Goal: Use online tool/utility: Use online tool/utility

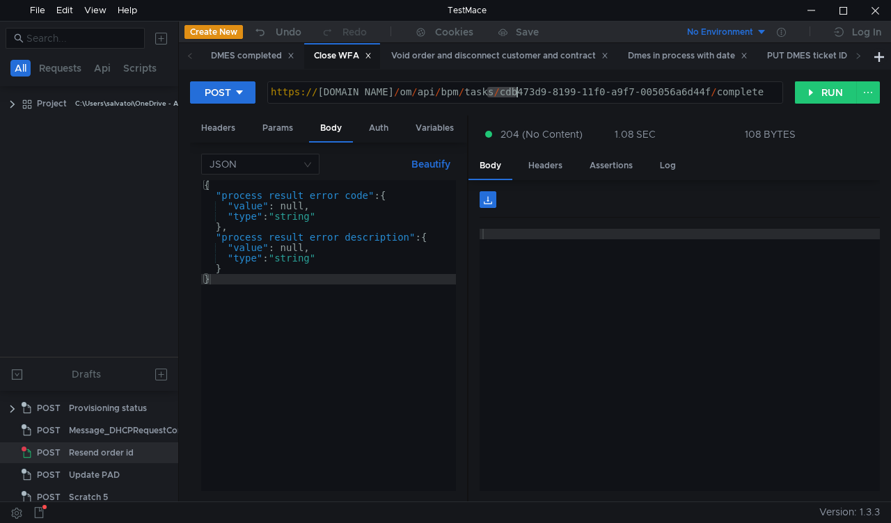
scroll to position [4, 0]
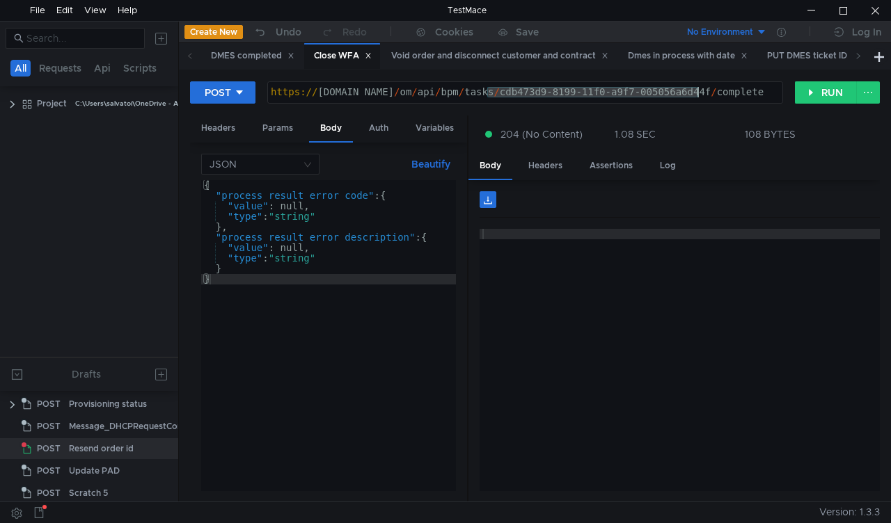
click at [699, 89] on div "https:// mbx.dfni.nl / om / api / bpm / tasks / cdb473d9-8199-11f0-a9f7-005056a…" at bounding box center [525, 102] width 514 height 31
click at [808, 93] on button "RUN" at bounding box center [826, 92] width 62 height 22
drag, startPoint x: 487, startPoint y: 88, endPoint x: 697, endPoint y: 86, distance: 209.5
click at [697, 87] on div "https:// mbx.dfni.nl / om / api / bpm / tasks / 5334ccb1-8193-11f0-a9f7-005056a…" at bounding box center [525, 102] width 514 height 31
paste textarea "33742131-81a9-11f0-8174-005056a64e09"
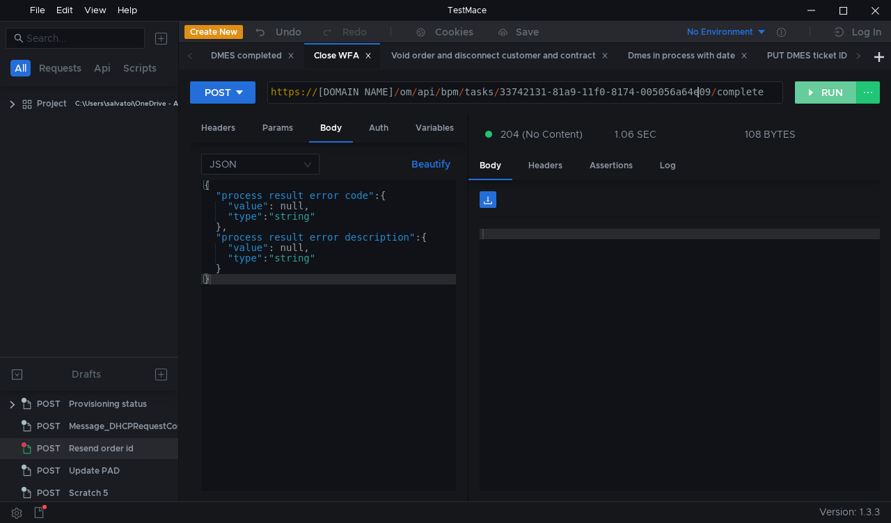
click at [798, 97] on button "RUN" at bounding box center [826, 92] width 62 height 22
drag, startPoint x: 486, startPoint y: 90, endPoint x: 699, endPoint y: 96, distance: 213.0
click at [699, 96] on div "https:// mbx.dfni.nl / om / api / bpm / tasks / 33742131-81a9-11f0-8174-005056a…" at bounding box center [525, 102] width 514 height 31
paste textarea "512a53fc-81a9-11f0-a5df-005056a66d6a"
type textarea "https://mbx.dfni.nl/om/api/bpm/tasks/512a53fc-81a9-11f0-a5df-005056a66d6a/compl…"
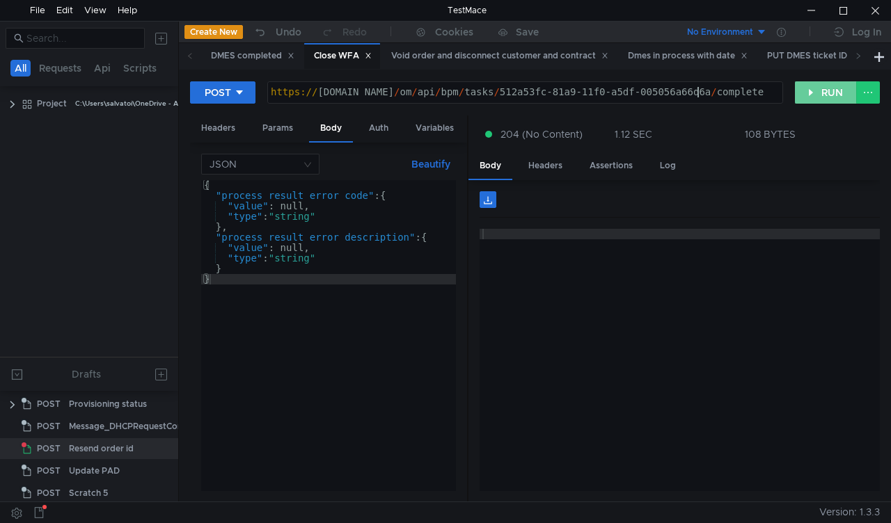
click at [811, 102] on button "RUN" at bounding box center [826, 92] width 62 height 22
drag, startPoint x: 489, startPoint y: 94, endPoint x: 809, endPoint y: 104, distance: 321.0
click at [700, 93] on div "https:// mbx.dfni.nl / om / api / bpm / tasks / 512a53fc-81a9-11f0-a5df-005056a…" at bounding box center [525, 102] width 514 height 31
paste textarea "400cf6bb-81aa-11f0-a9f7-005056a6d44f"
click at [813, 102] on button "RUN" at bounding box center [826, 92] width 62 height 22
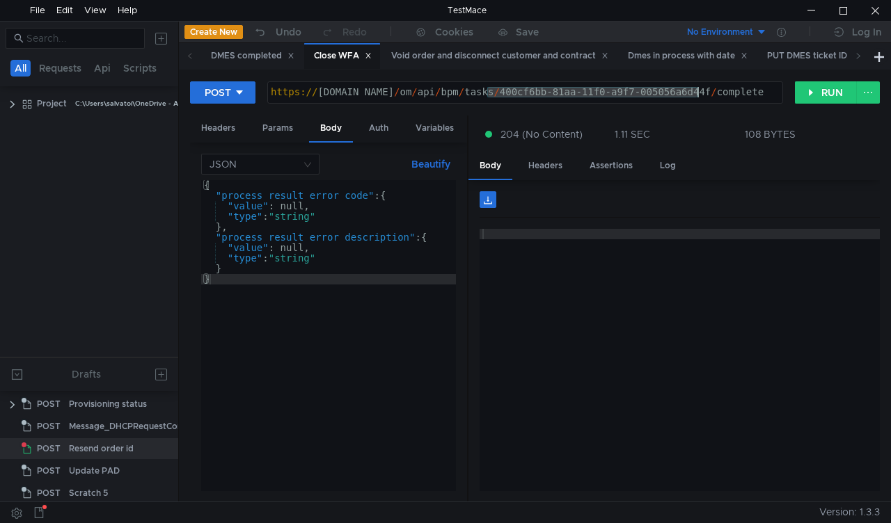
drag, startPoint x: 486, startPoint y: 94, endPoint x: 697, endPoint y: 93, distance: 210.9
click at [697, 93] on div "https:// mbx.dfni.nl / om / api / bpm / tasks / 400cf6bb-81aa-11f0-a9f7-005056a…" at bounding box center [525, 102] width 514 height 31
paste textarea "6a2ad31d-81aa-11f0-b58e-005056a636e"
click at [819, 96] on button "RUN" at bounding box center [826, 92] width 62 height 22
drag, startPoint x: 489, startPoint y: 90, endPoint x: 699, endPoint y: 93, distance: 210.2
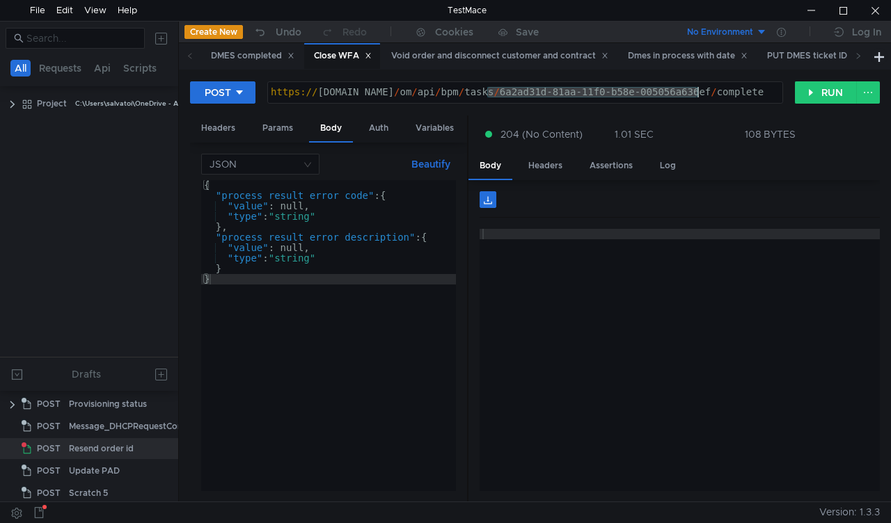
click at [699, 93] on div "https:// mbx.dfni.nl / om / api / bpm / tasks / 6a2ad31d-81aa-11f0-b58e-005056a…" at bounding box center [525, 102] width 514 height 31
paste textarea "8c28b918-8193"
click at [798, 105] on div "POST https://mbx.dfni.nl/om/api/bpm/tasks/8c28b918-8193-11f0-b58e-005056a636ef/…" at bounding box center [535, 98] width 690 height 35
click at [803, 97] on button "RUN" at bounding box center [826, 92] width 62 height 22
drag, startPoint x: 489, startPoint y: 94, endPoint x: 698, endPoint y: 90, distance: 208.8
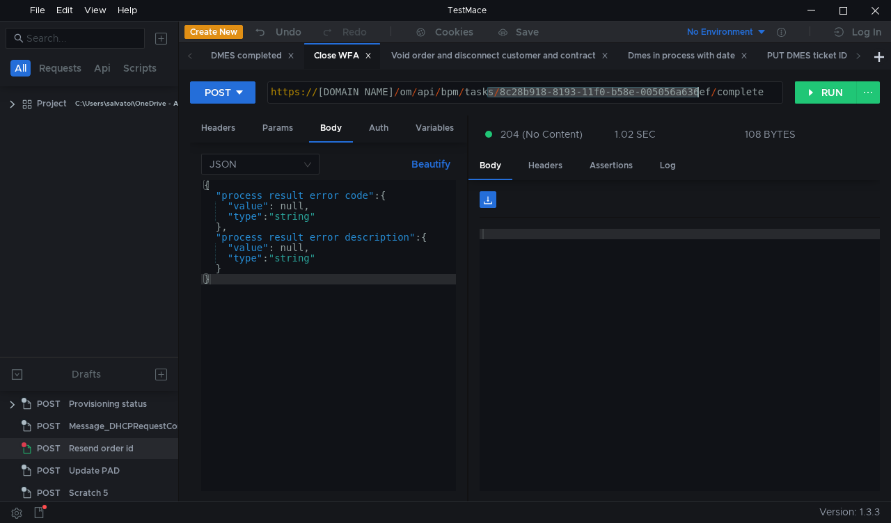
click at [698, 90] on div "https:// mbx.dfni.nl / om / api / bpm / tasks / 8c28b918-8193-11f0-b58e-005056a…" at bounding box center [525, 102] width 514 height 31
paste textarea "d9d0370f-81aa-11f0-a5df-005056a66d6a"
click at [809, 99] on button "RUN" at bounding box center [826, 92] width 62 height 22
drag, startPoint x: 484, startPoint y: 92, endPoint x: 697, endPoint y: 90, distance: 212.3
click at [697, 90] on div "https:// mbx.dfni.nl / om / api / bpm / tasks / d9d0370f-81aa-11f0-a5df-005056a…" at bounding box center [525, 102] width 514 height 31
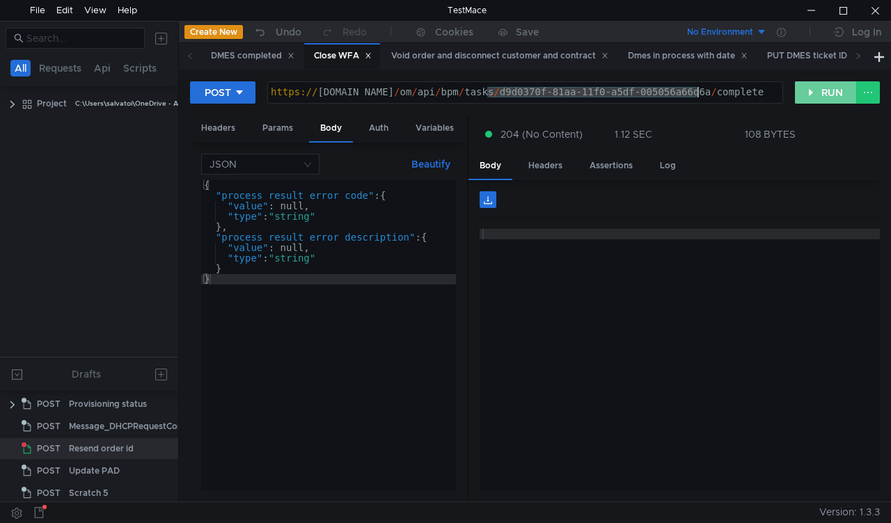
paste textarea "f7cdf9f3-81aa-11f0-8174-005056a64e09"
type textarea "https://mbx.dfni.nl/om/api/bpm/tasks/f7cdf9f3-81aa-11f0-8174-005056a64e09/compl…"
click at [806, 93] on button "RUN" at bounding box center [826, 92] width 62 height 22
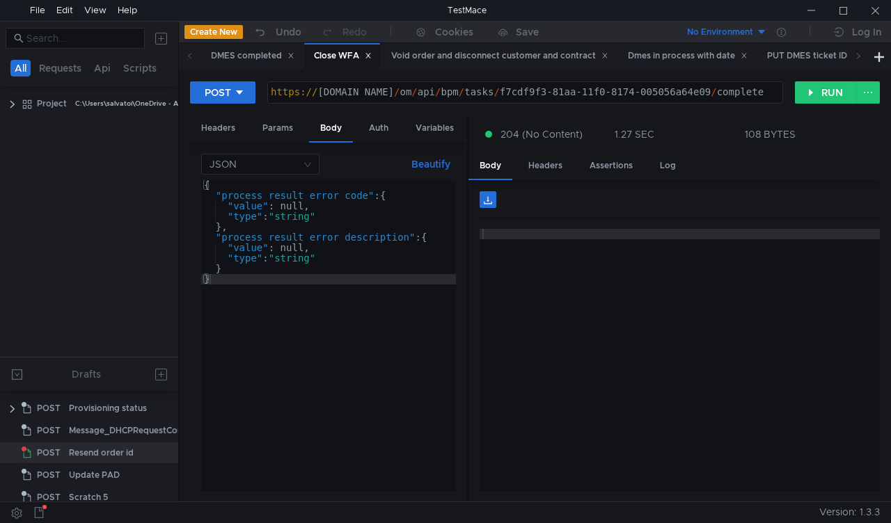
scroll to position [4, 0]
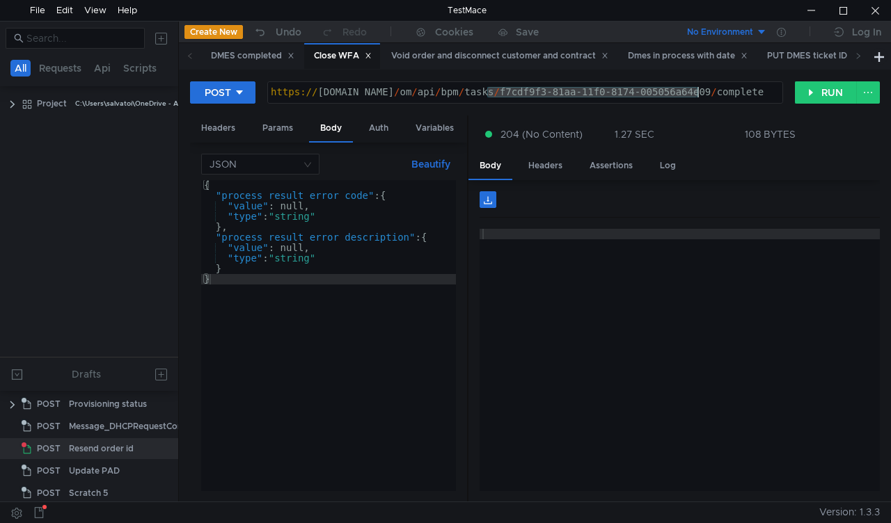
drag, startPoint x: 487, startPoint y: 90, endPoint x: 696, endPoint y: 95, distance: 208.8
click at [696, 95] on div "https:// mbx.dfni.nl / om / api / bpm / tasks / f7cdf9f3-81aa-11f0-8174-005056a…" at bounding box center [525, 102] width 514 height 31
paste textarea "2042e19c-81ab-11f0-a9f7-005056a6d44f"
click at [815, 86] on button "RUN" at bounding box center [826, 92] width 62 height 22
drag, startPoint x: 491, startPoint y: 89, endPoint x: 700, endPoint y: 90, distance: 209.5
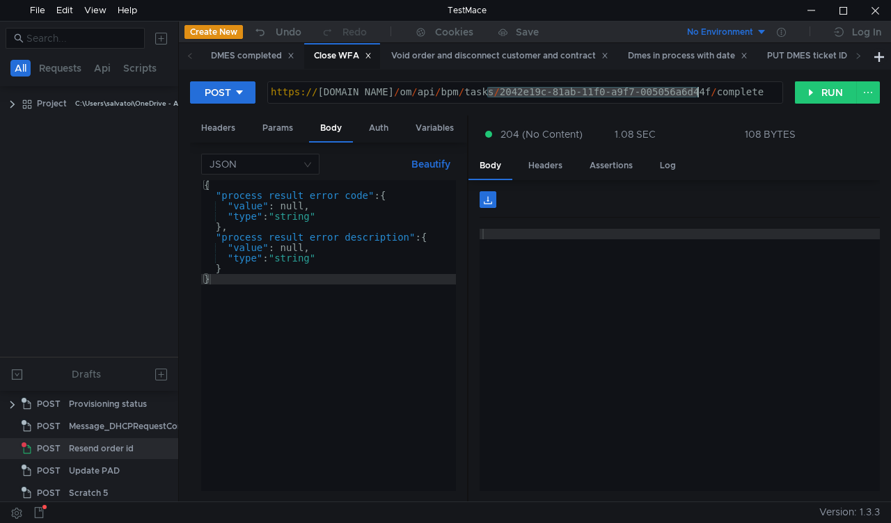
click at [700, 90] on div "https:// mbx.dfni.nl / om / api / bpm / tasks / 2042e19c-81ab-11f0-a9f7-005056a…" at bounding box center [525, 102] width 514 height 31
paste textarea "9507eb08"
click at [817, 93] on button "RUN" at bounding box center [826, 92] width 62 height 22
click at [496, 90] on div "https:// mbx.dfni.nl / om / api / bpm / tasks / 9507eb08-81ab-11f0-a9f7-005056a…" at bounding box center [525, 102] width 514 height 31
drag, startPoint x: 489, startPoint y: 93, endPoint x: 698, endPoint y: 88, distance: 209.5
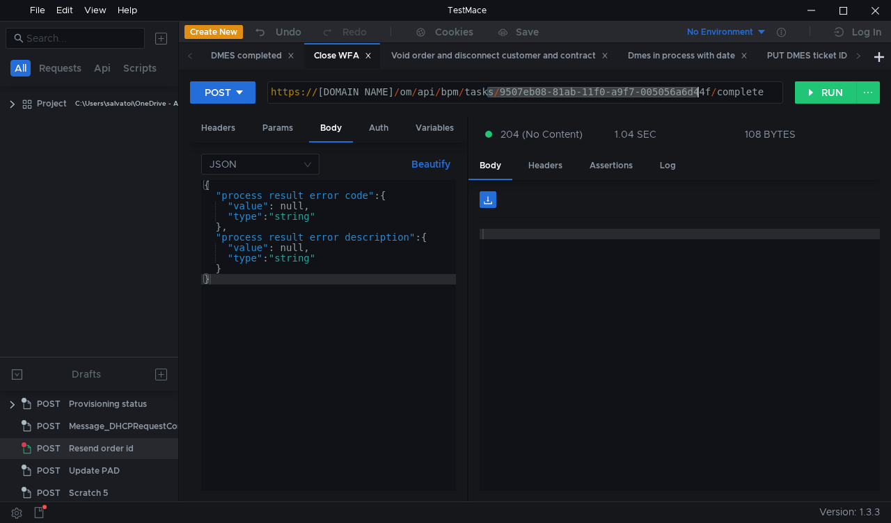
click at [698, 88] on div "https:// mbx.dfni.nl / om / api / bpm / tasks / 9507eb08-81ab-11f0-a9f7-005056a…" at bounding box center [525, 102] width 514 height 31
paste textarea "b1f6d662"
click at [814, 96] on button "RUN" at bounding box center [826, 92] width 62 height 22
drag, startPoint x: 488, startPoint y: 91, endPoint x: 699, endPoint y: 99, distance: 211.0
click at [699, 99] on div "https:// mbx.dfni.nl / om / api / bpm / tasks / b1f6d662-81ab-11f0-a9f7-005056a…" at bounding box center [525, 102] width 514 height 31
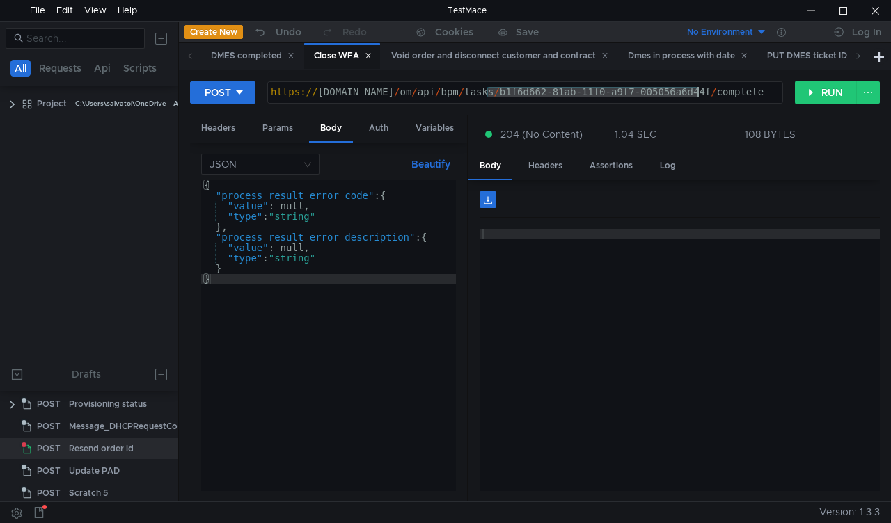
paste textarea "f6661033-81ab-11f0-a5df-005056a66d6a"
type textarea "https://mbx.dfni.nl/om/api/bpm/tasks/f6661033-81ab-11f0-a5df-005056a66d6a/compl…"
click at [814, 93] on button "RUN" at bounding box center [826, 92] width 62 height 22
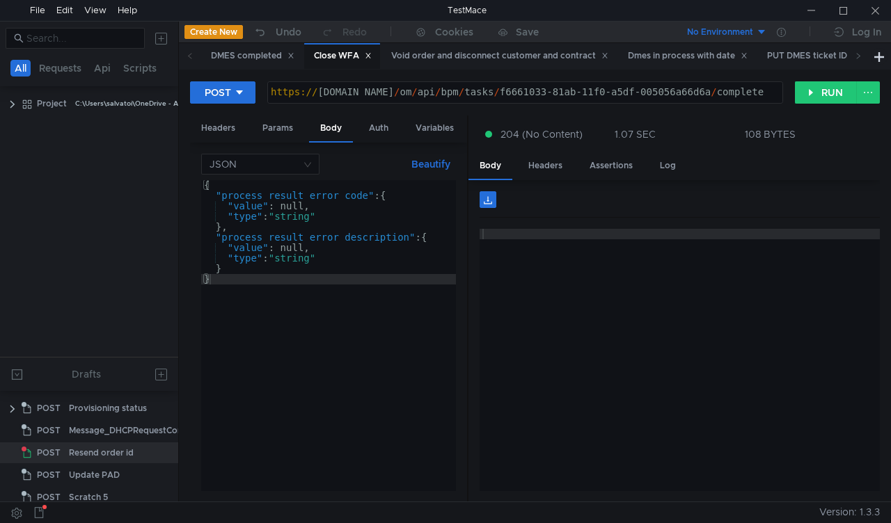
scroll to position [4, 0]
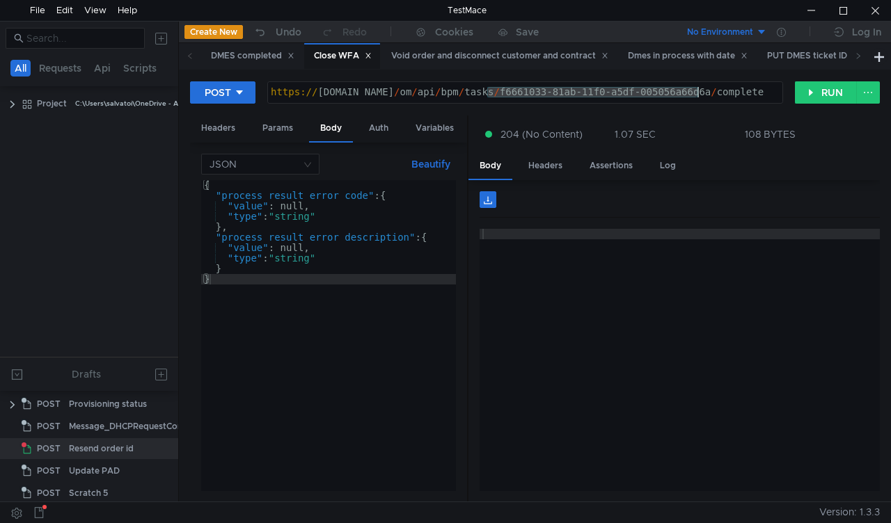
drag, startPoint x: 493, startPoint y: 90, endPoint x: 696, endPoint y: 92, distance: 202.5
click at [696, 92] on div "https:// mbx.dfni.nl / om / api / bpm / tasks / f6661033-81ab-11f0-a5df-005056a…" at bounding box center [525, 102] width 514 height 31
paste textarea "282c868d-81ac"
click at [827, 83] on button "RUN" at bounding box center [826, 92] width 62 height 22
drag, startPoint x: 487, startPoint y: 92, endPoint x: 699, endPoint y: 92, distance: 211.6
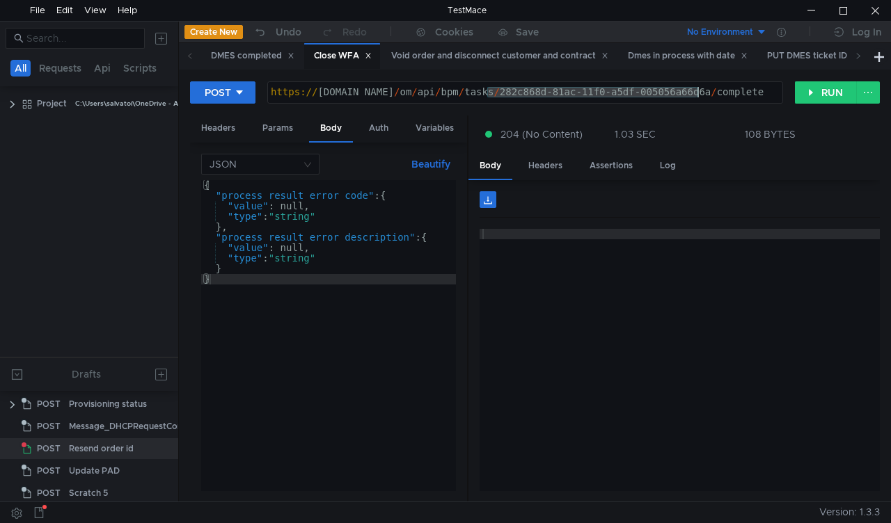
click at [699, 92] on div "https:// mbx.dfni.nl / om / api / bpm / tasks / 282c868d-81ac-11f0-a5df-005056a…" at bounding box center [525, 102] width 514 height 31
paste textarea "1c086368-8194-11f0-a9f7-005056a6d44f"
click at [820, 98] on button "RUN" at bounding box center [826, 92] width 62 height 22
drag, startPoint x: 487, startPoint y: 93, endPoint x: 697, endPoint y: 90, distance: 209.5
click at [697, 90] on div "https:// mbx.dfni.nl / om / api / bpm / tasks / 1c086368-8194-11f0-a9f7-005056a…" at bounding box center [525, 102] width 514 height 31
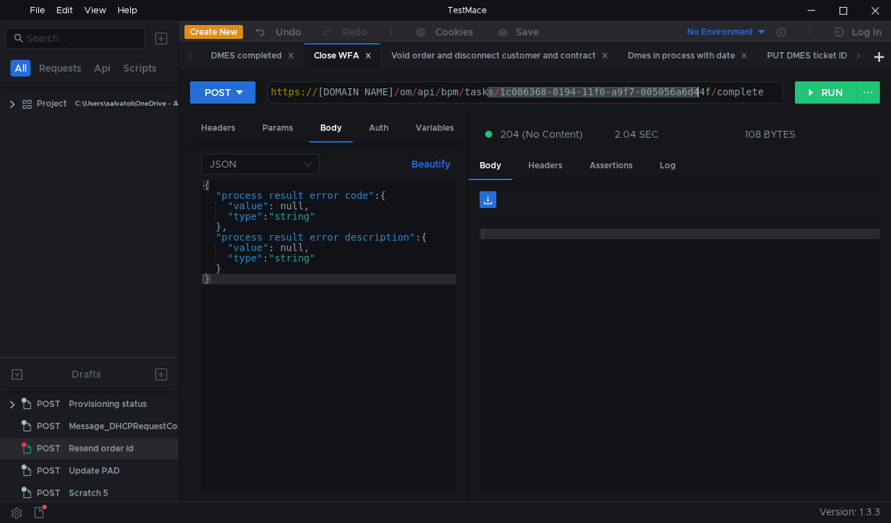
paste textarea "50d6e02d-81ad-11f0-a5df-005056a66d6a"
type textarea "https://mbx.dfni.nl/om/api/bpm/tasks/50d6e02d-81ad-11f0-a5df-005056a66d6a/compl…"
click at [821, 89] on button "RUN" at bounding box center [826, 92] width 62 height 22
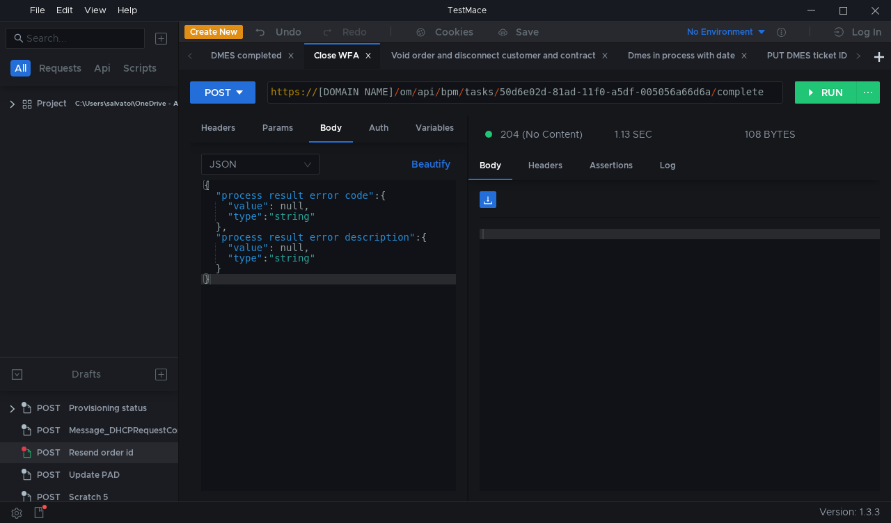
scroll to position [4, 0]
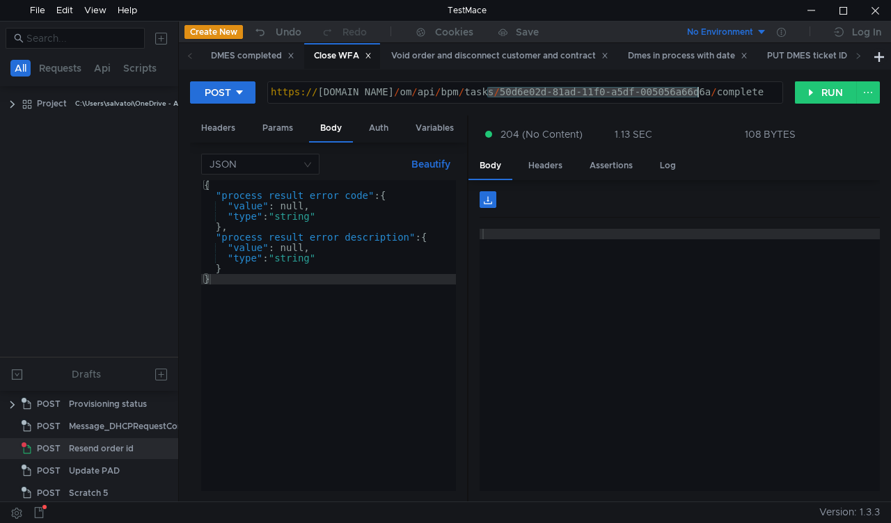
drag, startPoint x: 489, startPoint y: 94, endPoint x: 697, endPoint y: 97, distance: 208.8
click at [697, 97] on div "https:// mbx.dfni.nl / om / api / bpm / tasks / 50d6e02d-81ad-11f0-a5df-005056a…" at bounding box center [525, 102] width 514 height 31
paste textarea "6ad849a9-81ad-11f0-a9f7-005056a6d44f"
click at [802, 96] on button "RUN" at bounding box center [826, 92] width 62 height 22
drag, startPoint x: 489, startPoint y: 91, endPoint x: 697, endPoint y: 90, distance: 208.8
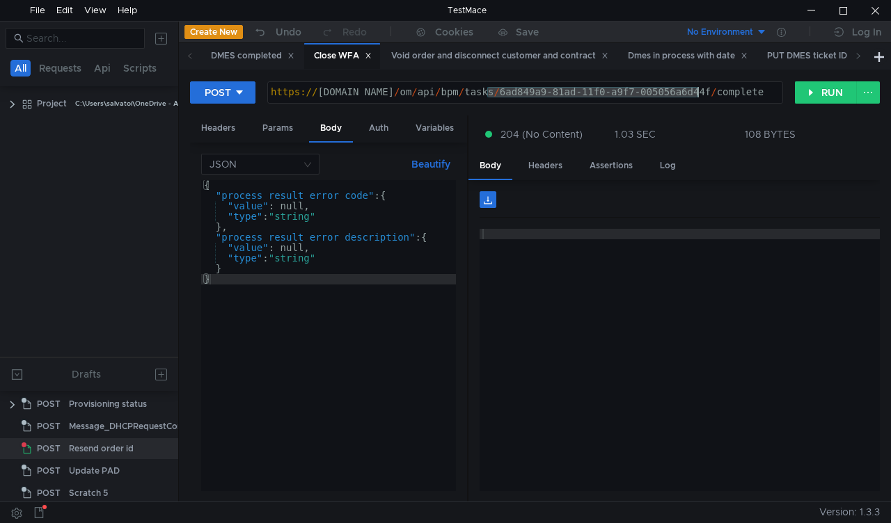
click at [697, 90] on div "https:// mbx.dfni.nl / om / api / bpm / tasks / 6ad849a9-81ad-11f0-a9f7-005056a…" at bounding box center [525, 102] width 514 height 31
paste textarea "bdedf80c-81ad-11f0-a5df-005056a66d6a"
click at [832, 93] on button "RUN" at bounding box center [826, 92] width 62 height 22
drag, startPoint x: 484, startPoint y: 92, endPoint x: 698, endPoint y: 90, distance: 213.7
click at [698, 90] on div "https:// mbx.dfni.nl / om / api / bpm / tasks / bdedf80c-81ad-11f0-a5df-005056a…" at bounding box center [525, 102] width 514 height 31
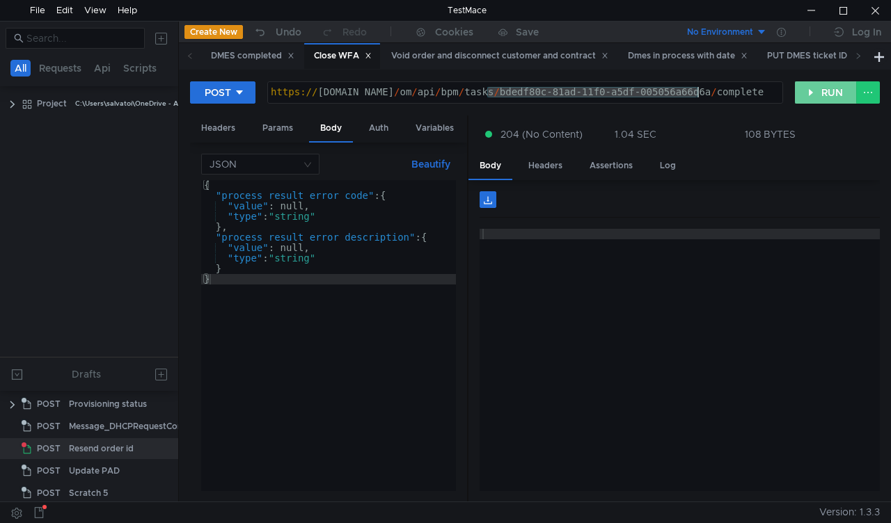
paste textarea "5b834edb-81ae-11f0-a9f7-005056a6d44f"
type textarea "https://mbx.dfni.nl/om/api/bpm/tasks/5b834edb-81ae-11f0-a9f7-005056a6d44f/compl…"
click at [810, 95] on button "RUN" at bounding box center [826, 92] width 62 height 22
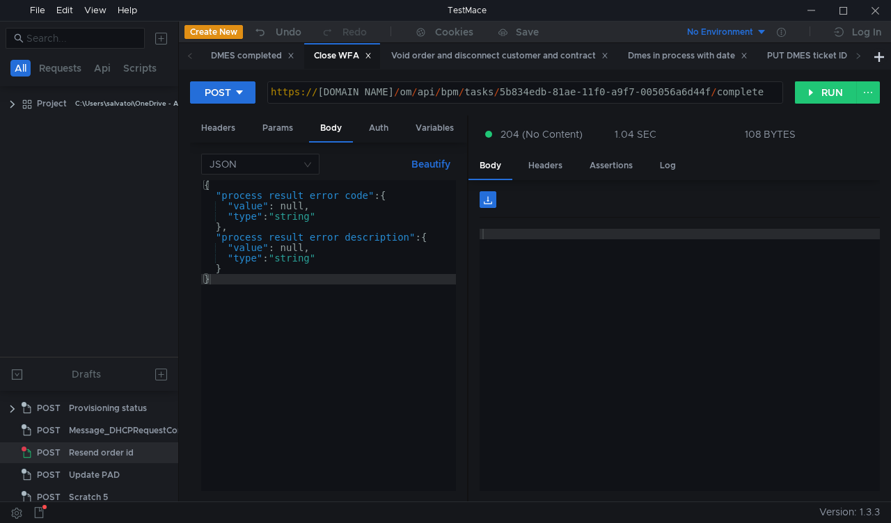
scroll to position [4, 0]
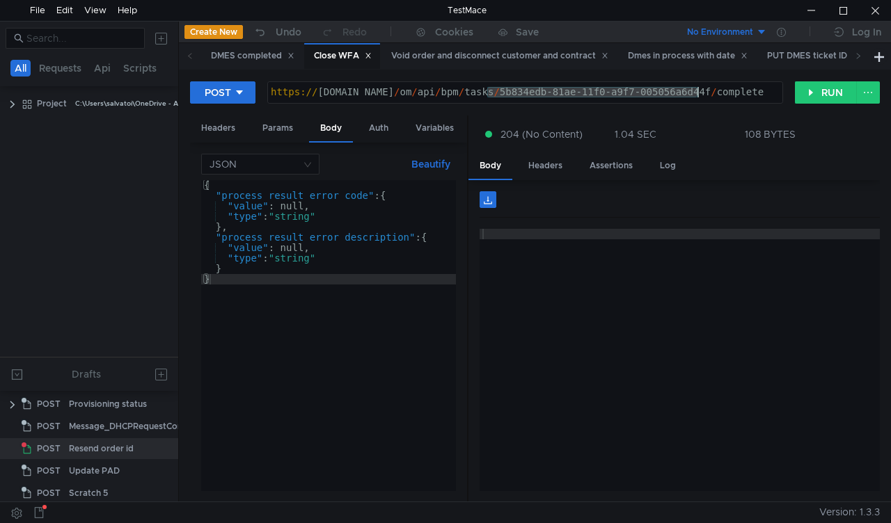
drag, startPoint x: 487, startPoint y: 91, endPoint x: 699, endPoint y: 93, distance: 211.6
click at [699, 93] on div "https:// [DOMAIN_NAME] / om / api / bpm / tasks / 5b834edb-81ae-11f0-a9f7-00505…" at bounding box center [525, 102] width 514 height 31
paste textarea "7ea96b17-81ae-11f0-8174-005056a64e09"
click at [799, 89] on button "RUN" at bounding box center [826, 92] width 62 height 22
drag, startPoint x: 486, startPoint y: 90, endPoint x: 698, endPoint y: 93, distance: 212.3
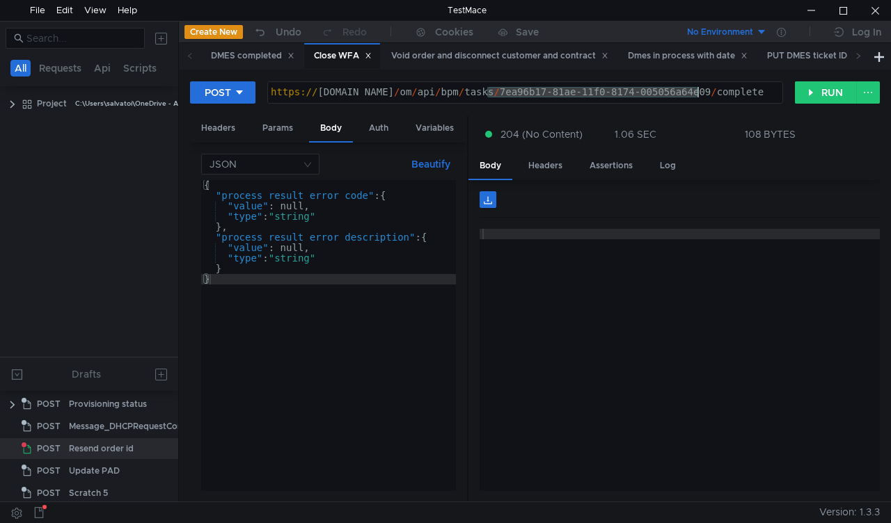
click at [698, 93] on div "https:// [DOMAIN_NAME] / om / api / bpm / tasks / 7ea96b17-81ae-11f0-8174-00505…" at bounding box center [525, 102] width 514 height 31
paste textarea "eb34e418-81ae-11f0-a9f7-005056a6d44f"
click at [805, 97] on button "RUN" at bounding box center [826, 92] width 62 height 22
drag, startPoint x: 488, startPoint y: 89, endPoint x: 699, endPoint y: 93, distance: 210.9
click at [699, 93] on div "https:// [DOMAIN_NAME] / om / api / bpm / tasks / eb34e418-81ae-11f0-a9f7-00505…" at bounding box center [525, 102] width 514 height 31
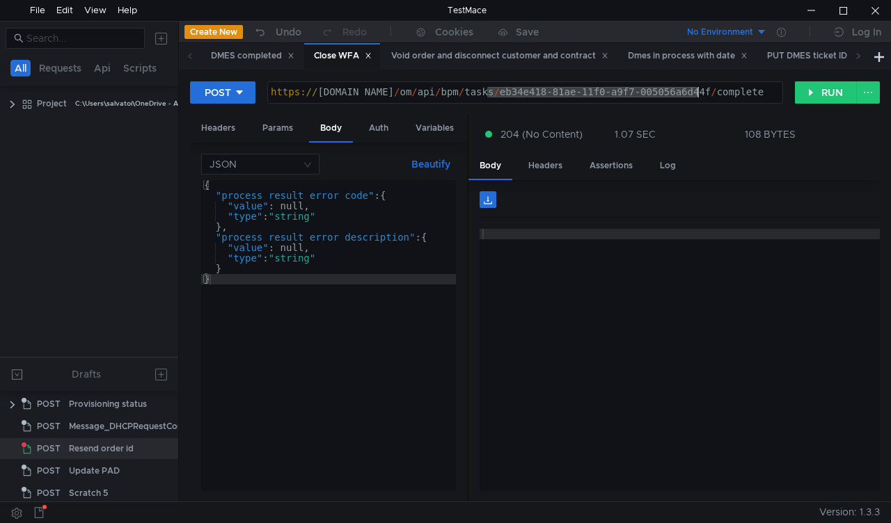
paste textarea "58da3272-81af-11f0-b58e-005056a636e"
type textarea "[URL][DOMAIN_NAME]"
click at [830, 99] on button "RUN" at bounding box center [826, 92] width 62 height 22
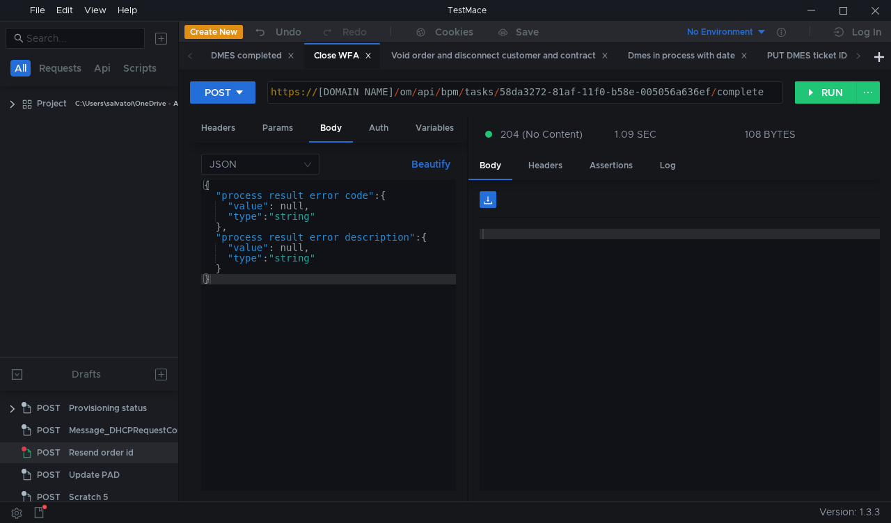
scroll to position [4, 0]
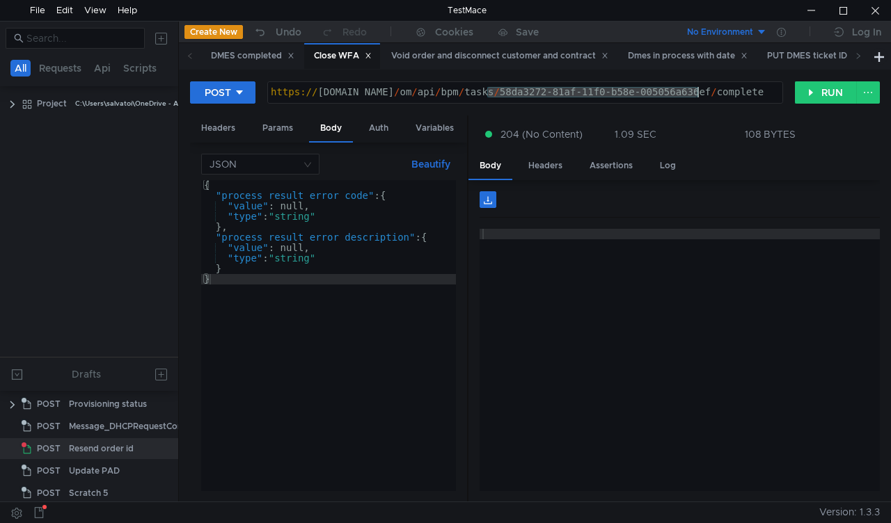
drag, startPoint x: 486, startPoint y: 90, endPoint x: 696, endPoint y: 92, distance: 210.2
click at [696, 92] on div "https:// [DOMAIN_NAME] / om / api / bpm / tasks / 58da3272-81af-11f0-b58e-00505…" at bounding box center [525, 102] width 514 height 31
paste textarea "0fb21afd-81a6-11f0-a9f7-005056a6d44"
click at [803, 99] on button "RUN" at bounding box center [826, 92] width 62 height 22
drag, startPoint x: 488, startPoint y: 92, endPoint x: 699, endPoint y: 91, distance: 210.9
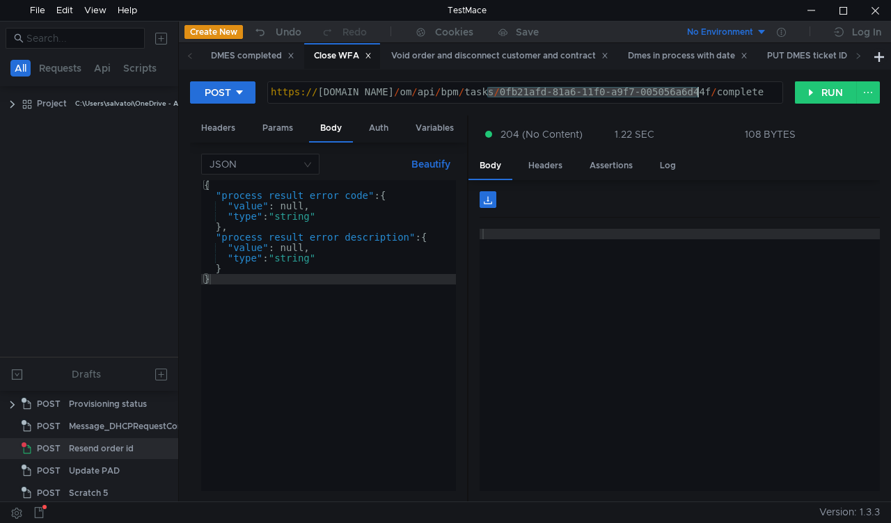
click at [699, 91] on div "https:// [DOMAIN_NAME] / om / api / bpm / tasks / 0fb21afd-81a6-11f0-a9f7-00505…" at bounding box center [525, 102] width 514 height 31
paste textarea "c73f27ab-81af-11f0-a5df-005056a66d6a"
click at [805, 99] on button "RUN" at bounding box center [826, 92] width 62 height 22
click at [472, 88] on div "https:// [DOMAIN_NAME] / om / api / bpm / tasks / c73f27ab-81af-11f0-a5df-00505…" at bounding box center [525, 102] width 514 height 31
drag, startPoint x: 491, startPoint y: 92, endPoint x: 696, endPoint y: 100, distance: 205.5
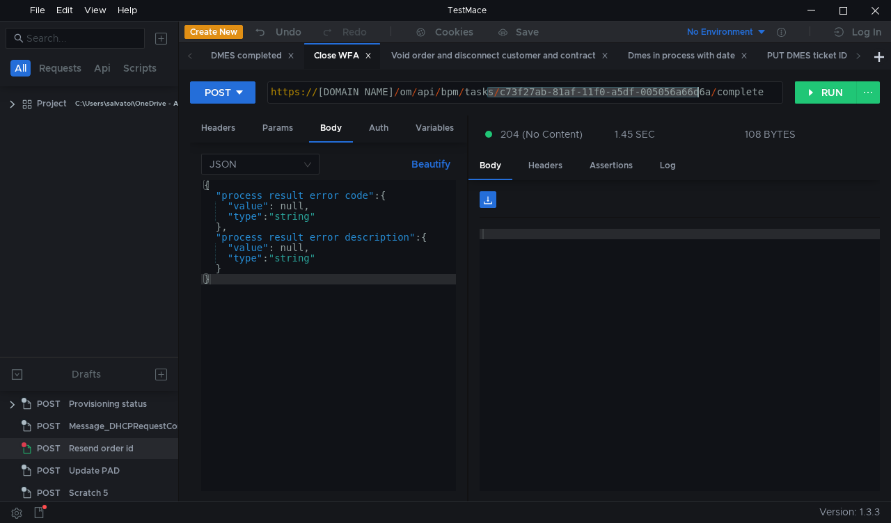
click at [696, 100] on div "https:// [DOMAIN_NAME] / om / api / bpm / tasks / c73f27ab-81af-11f0-a5df-00505…" at bounding box center [525, 102] width 514 height 31
paste textarea "e330c7b3"
click at [803, 97] on button "RUN" at bounding box center [826, 92] width 62 height 22
drag, startPoint x: 489, startPoint y: 91, endPoint x: 700, endPoint y: 93, distance: 211.6
click at [700, 93] on div "https:// [DOMAIN_NAME] / om / api / bpm / tasks / e330c7b3-81af-11f0-a5df-00505…" at bounding box center [525, 102] width 514 height 31
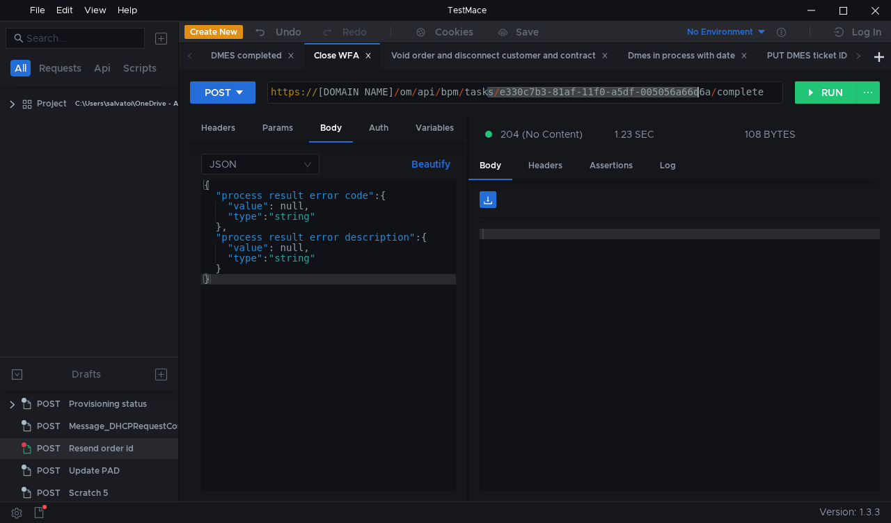
paste textarea "2abf8625-81af-11f0-a9f7-005056a6d44f"
click at [802, 95] on button "RUN" at bounding box center [826, 92] width 62 height 22
drag, startPoint x: 558, startPoint y: 94, endPoint x: 699, endPoint y: 95, distance: 141.3
click at [699, 95] on div "https:// mbx.dfni.nl / om / api / bpm / tasks / 2abf8625-81af-11f0-a9f7-005056a…" at bounding box center [525, 102] width 514 height 31
paste textarea "3ea4086a-81b0-11f0-a5df-005056a66d6a"
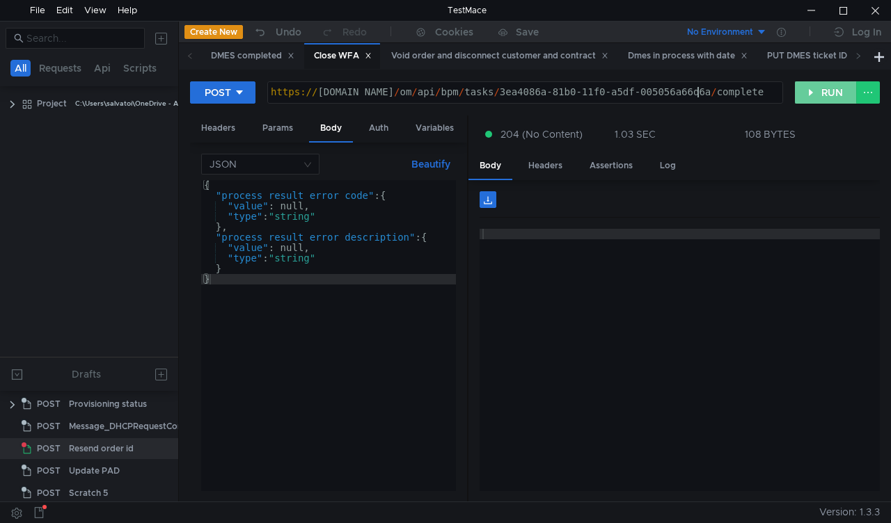
click at [812, 86] on button "RUN" at bounding box center [826, 92] width 62 height 22
drag, startPoint x: 486, startPoint y: 93, endPoint x: 695, endPoint y: 90, distance: 209.5
click at [695, 90] on div "https:// mbx.dfni.nl / om / api / bpm / tasks / 3ea4086a-81b0-11f0-a5df-005056a…" at bounding box center [525, 102] width 514 height 31
paste textarea "63745265"
type textarea "[URL][DOMAIN_NAME]"
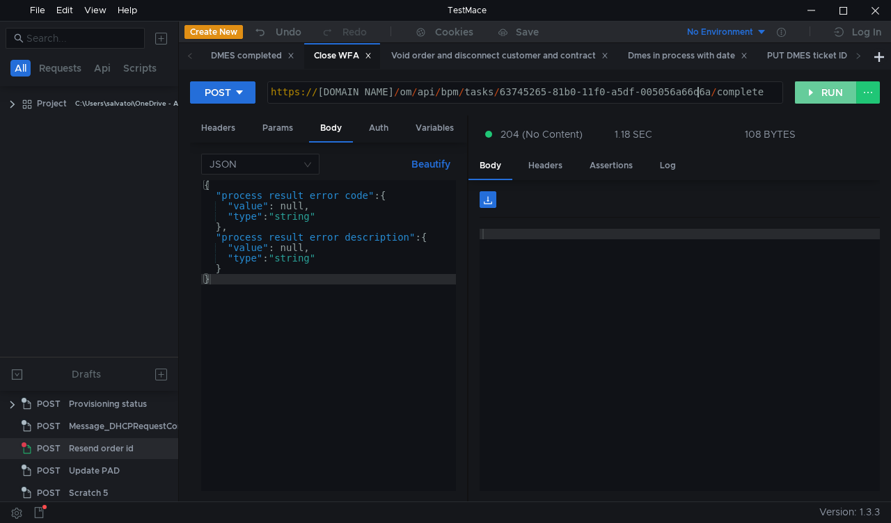
click at [803, 90] on button "RUN" at bounding box center [826, 92] width 62 height 22
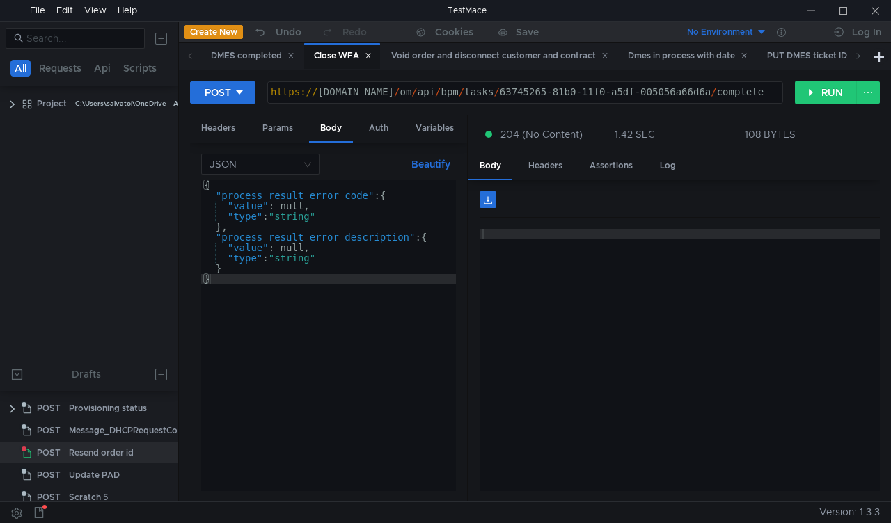
scroll to position [4, 0]
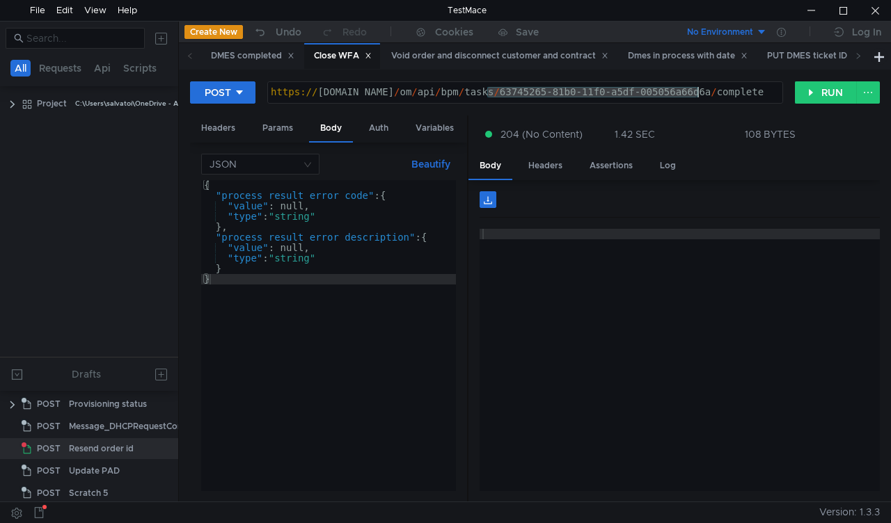
drag, startPoint x: 486, startPoint y: 88, endPoint x: 696, endPoint y: 90, distance: 210.2
click at [696, 90] on div "https:// [DOMAIN_NAME] / om / api / bpm / tasks / 63745265-81b0-11f0-a5df-00505…" at bounding box center [525, 102] width 514 height 31
paste textarea "9f82ec44-81b0-11f0-a9f7-005056a6d44f"
type textarea "[URL][DOMAIN_NAME]"
click at [792, 91] on div "POST https://mbx.dfni.nl/om/api/bpm/tasks/9f82ec44-81b0-11f0-a9f7-005056a6d44f/…" at bounding box center [492, 93] width 605 height 24
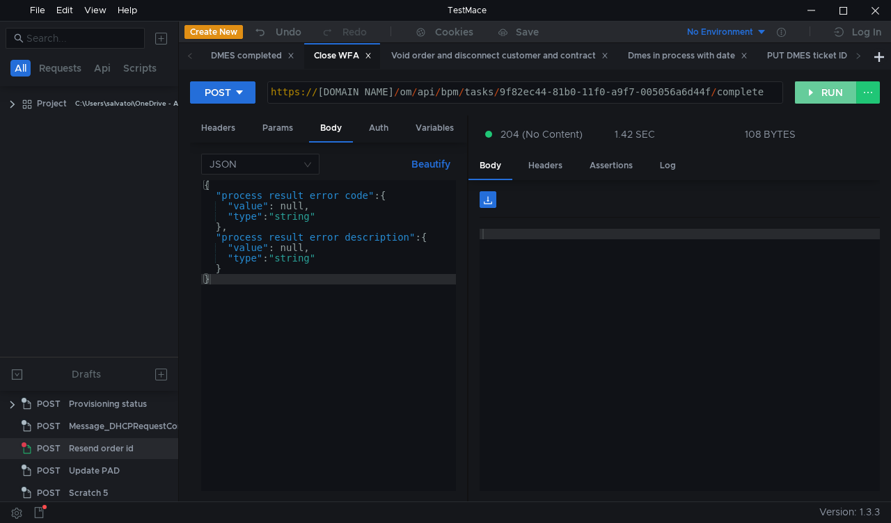
click at [802, 92] on button "RUN" at bounding box center [826, 92] width 62 height 22
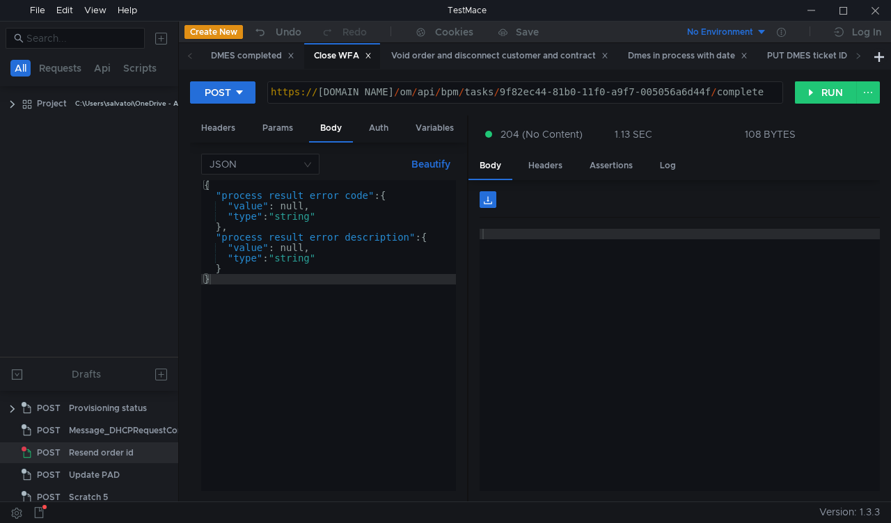
scroll to position [4, 0]
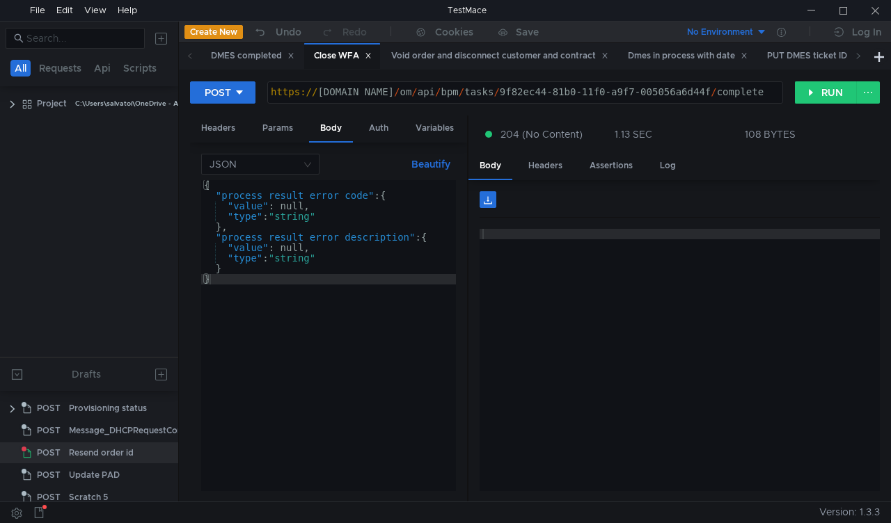
scroll to position [4, 0]
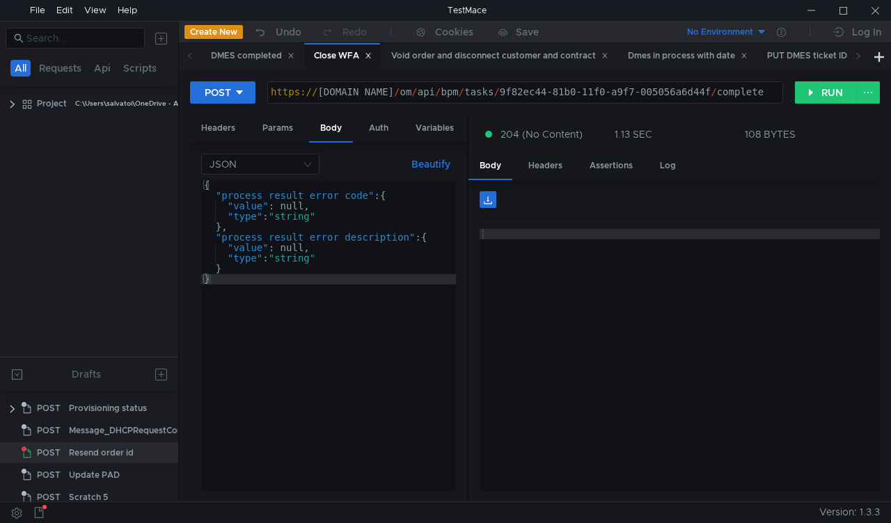
scroll to position [4, 0]
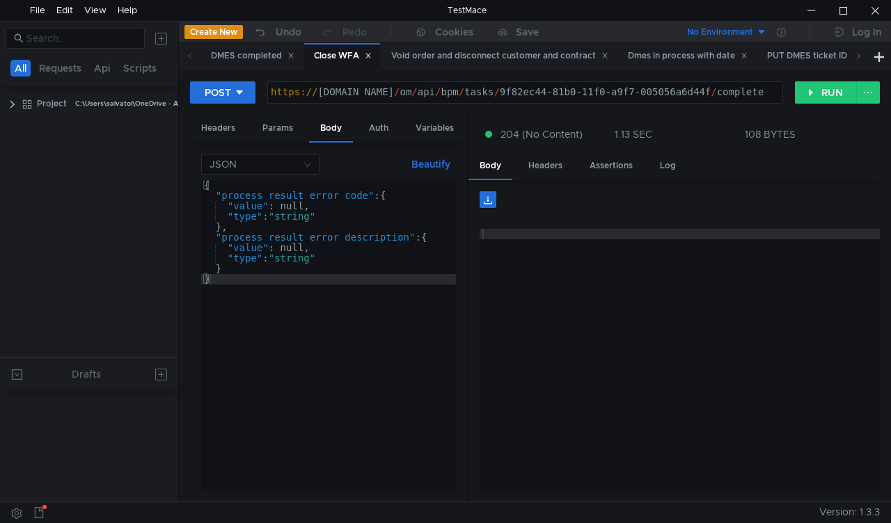
scroll to position [505, 0]
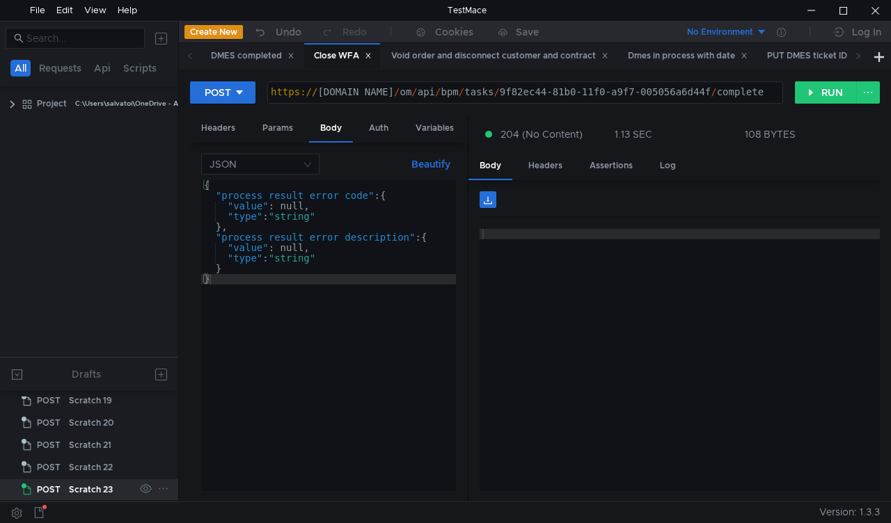
click at [97, 480] on div "Scratch 23" at bounding box center [91, 490] width 44 height 21
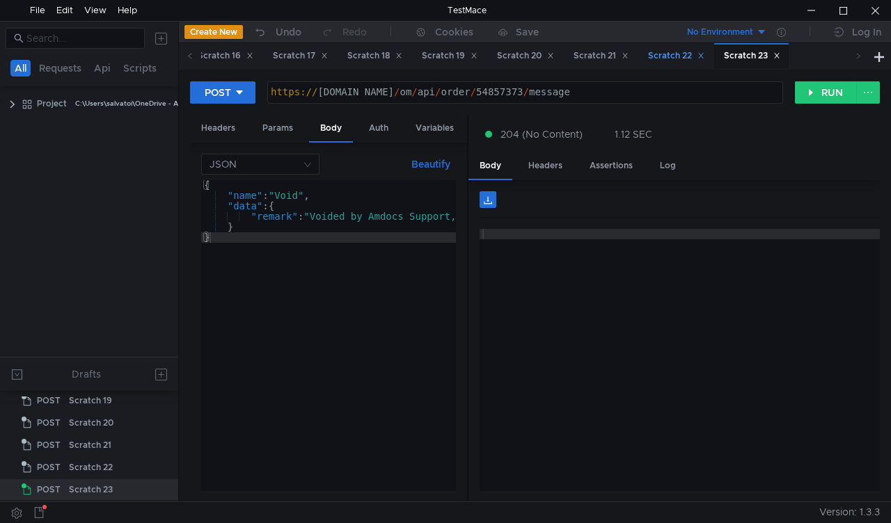
click at [704, 50] on div "Scratch 22" at bounding box center [676, 56] width 56 height 15
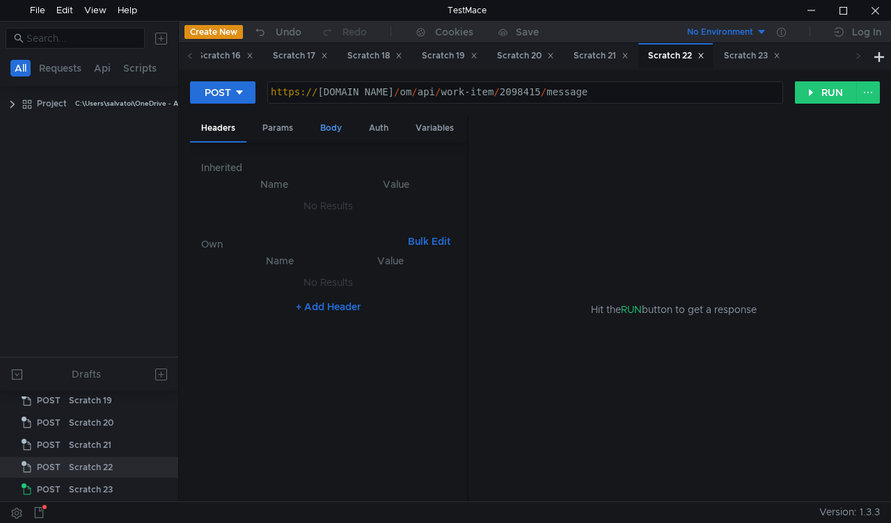
click at [335, 128] on div "Body" at bounding box center [331, 129] width 44 height 26
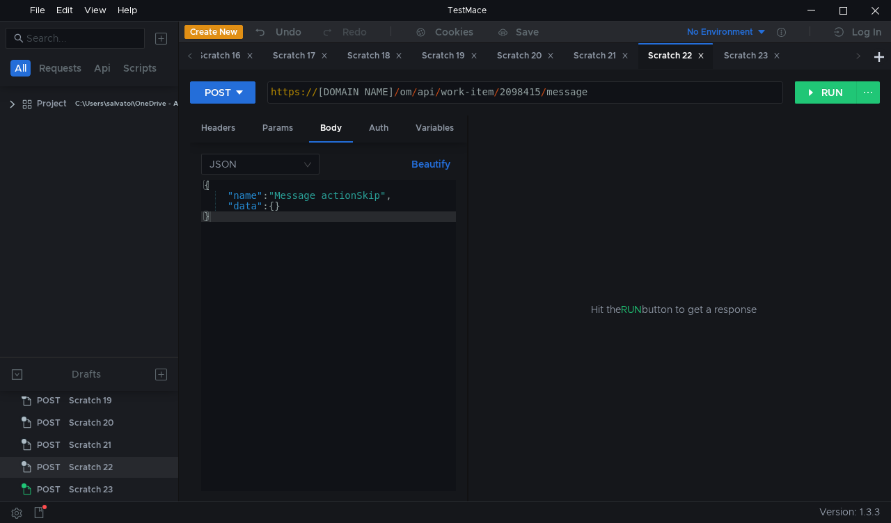
click at [504, 90] on div "https:// mbx.dfni.nl / om / api / work-item / 2098415 / message" at bounding box center [525, 102] width 514 height 31
paste textarea "102809"
type textarea "[URL][DOMAIN_NAME]"
click at [817, 97] on button "RUN" at bounding box center [826, 92] width 62 height 22
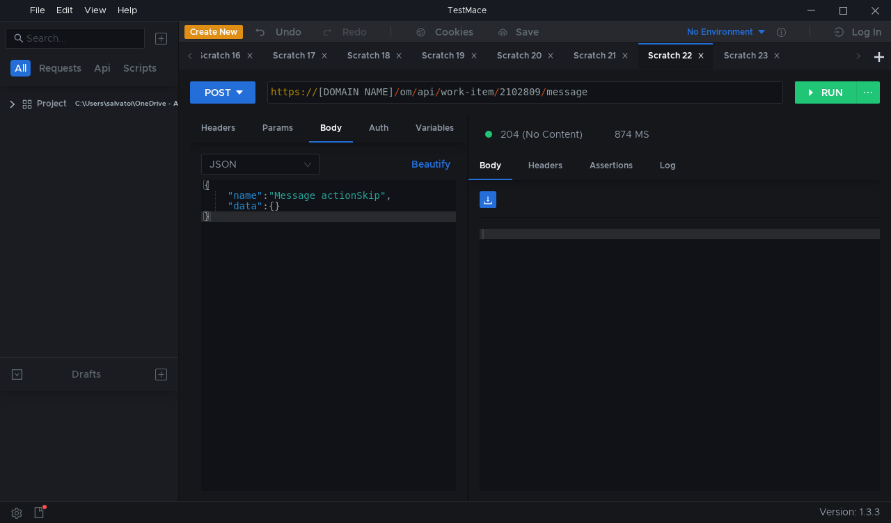
scroll to position [505, 0]
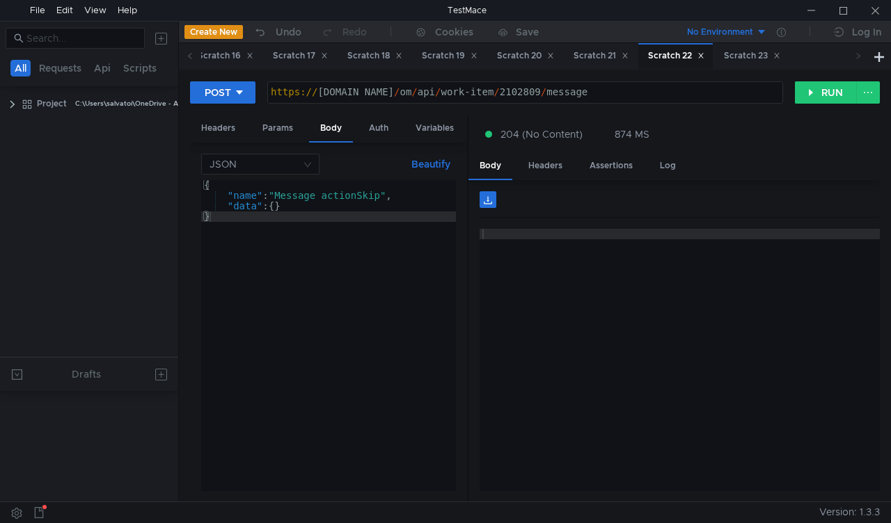
scroll to position [505, 0]
